Goal: Task Accomplishment & Management: Use online tool/utility

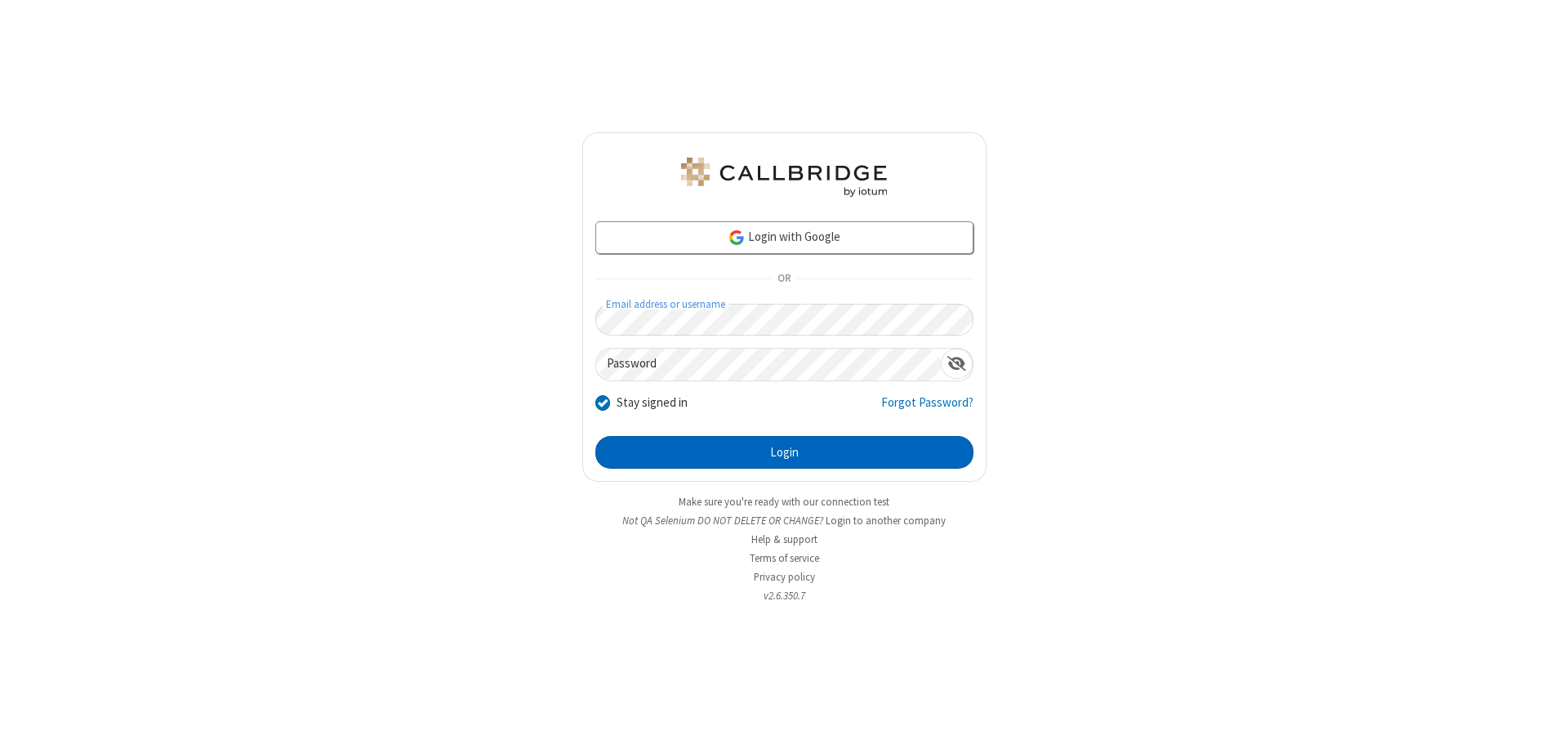
click at [784, 452] on button "Login" at bounding box center [784, 451] width 378 height 32
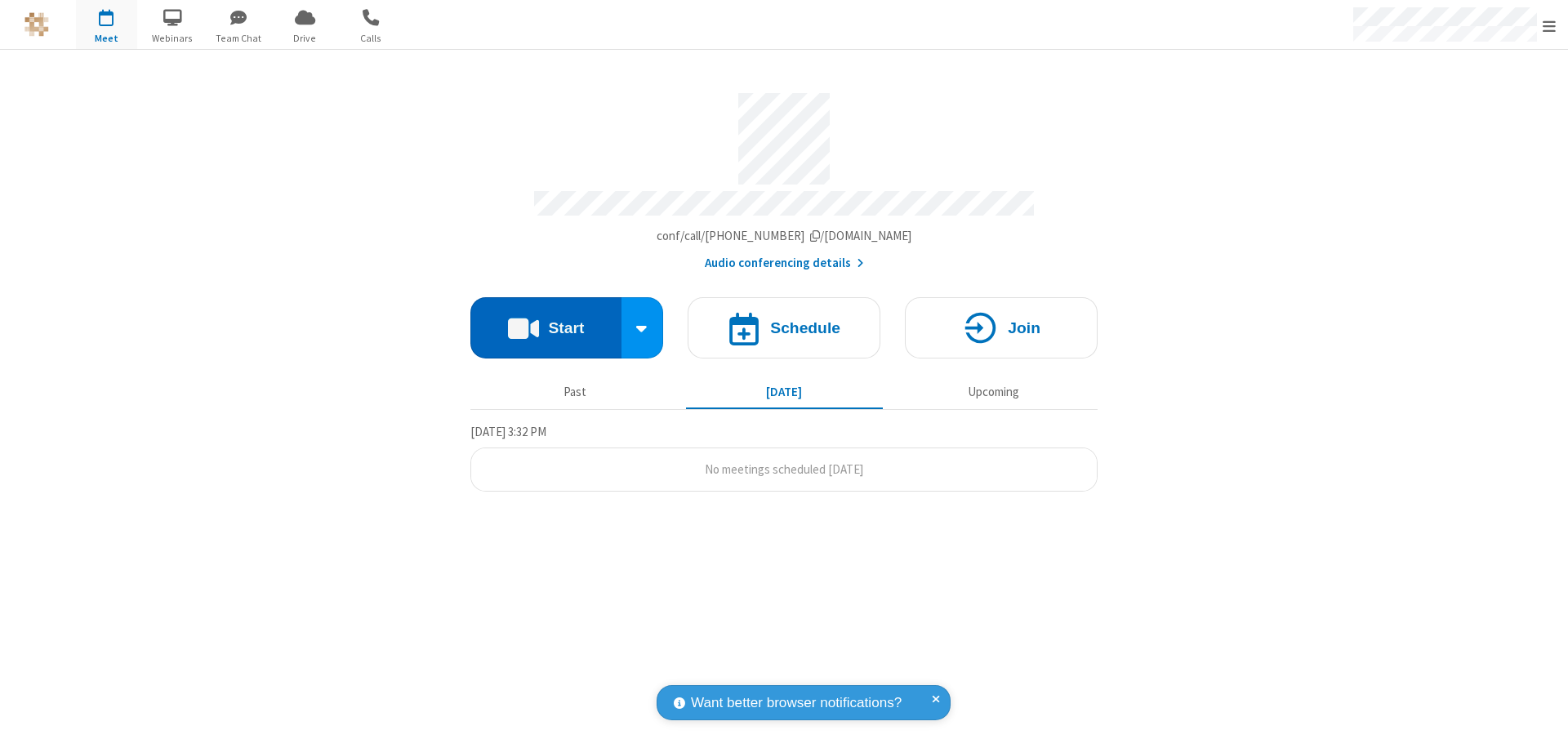
click at [545, 320] on button "Start" at bounding box center [545, 328] width 151 height 61
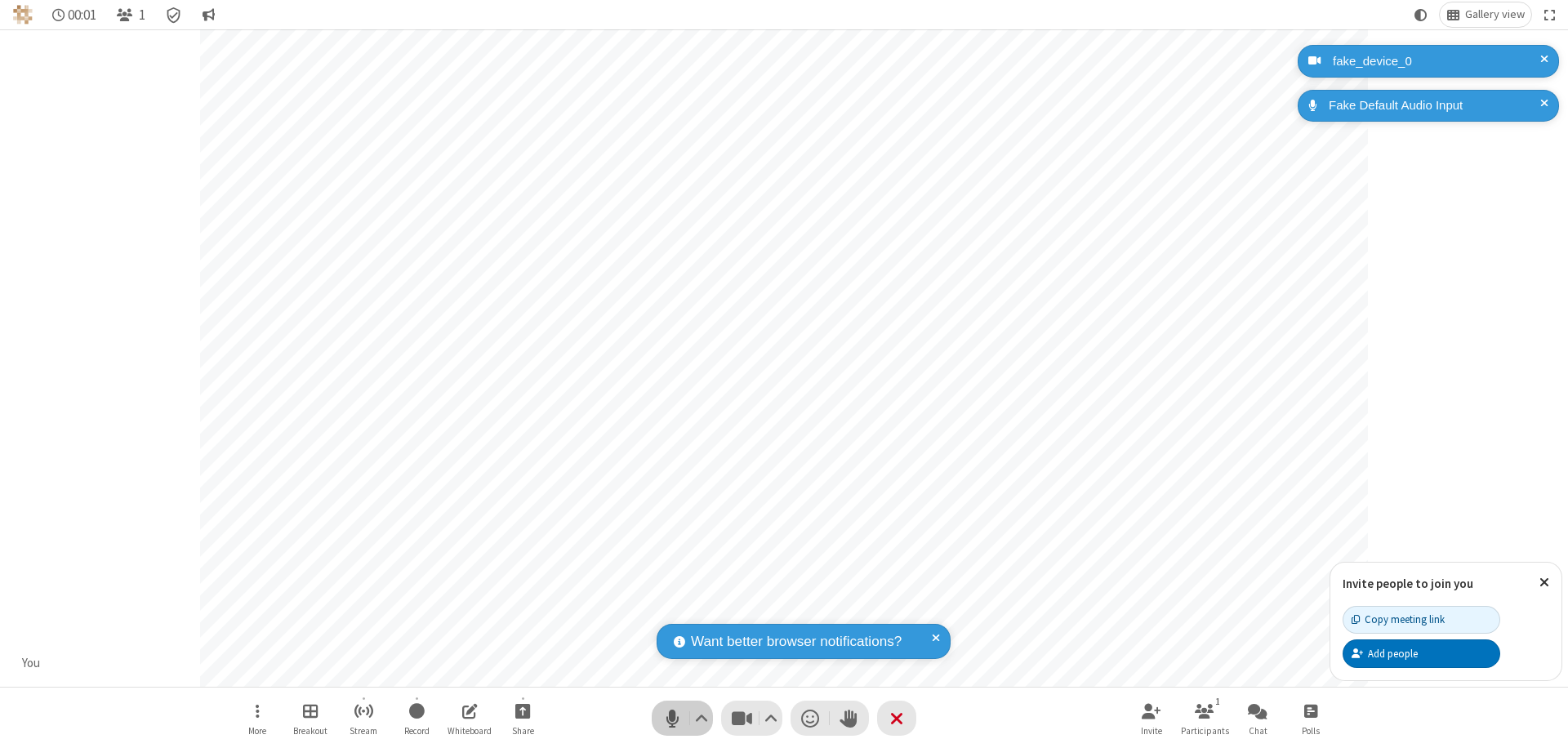
click at [672, 717] on span "Mute (⌘+Shift+A)" at bounding box center [672, 718] width 24 height 24
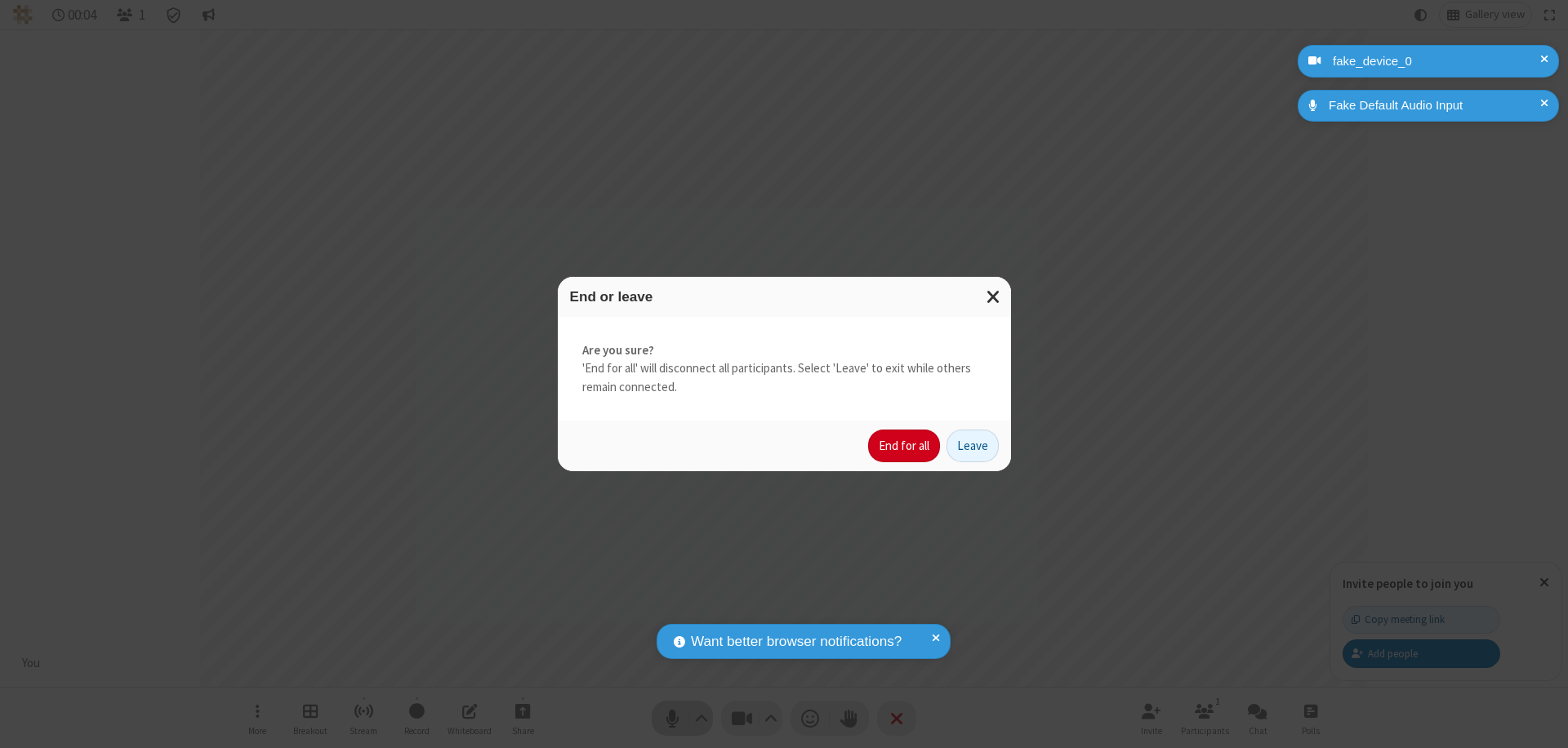
click at [905, 446] on button "End for all" at bounding box center [904, 445] width 72 height 32
